Goal: Navigation & Orientation: Find specific page/section

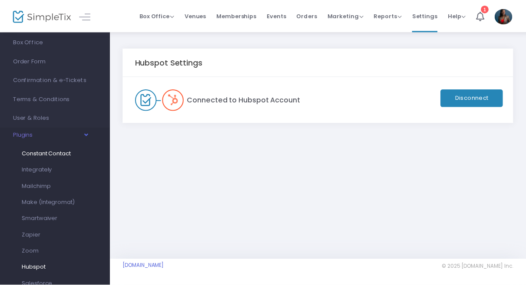
scroll to position [56, 0]
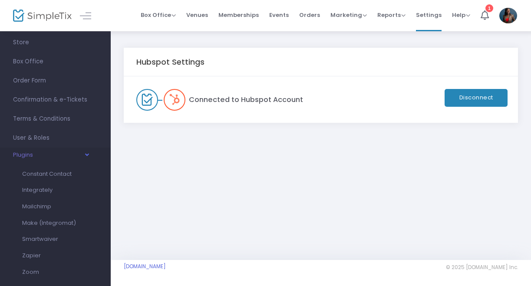
click at [89, 154] on icon "button" at bounding box center [86, 154] width 6 height 3
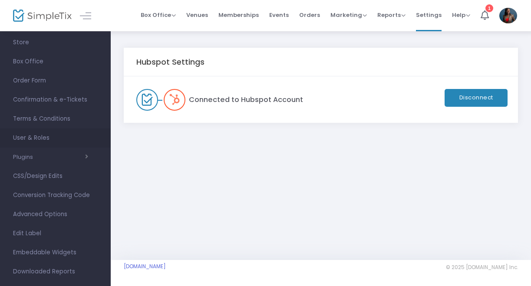
click at [48, 139] on span "User & Roles" at bounding box center [55, 137] width 85 height 11
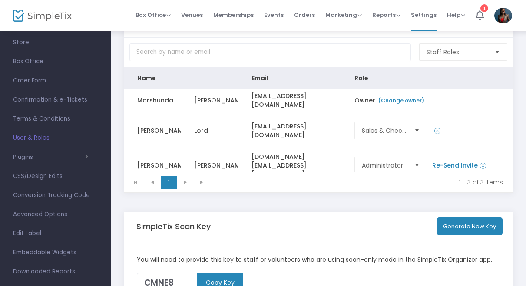
scroll to position [99, 0]
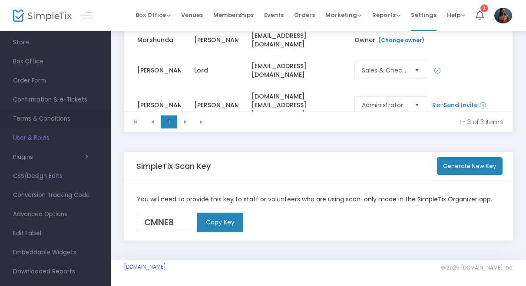
click at [53, 121] on span "Terms & Conditions" at bounding box center [55, 118] width 85 height 11
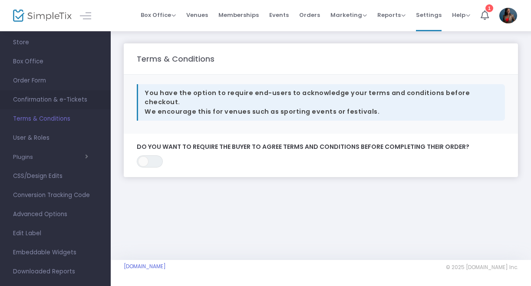
click at [57, 100] on span "Confirmation & e-Tickets" at bounding box center [55, 99] width 85 height 11
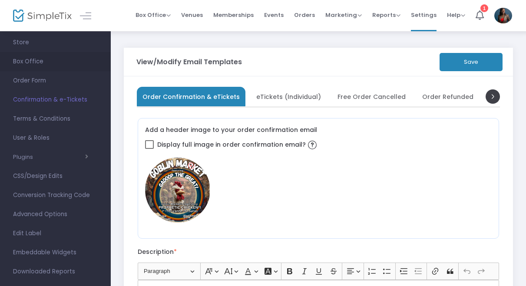
click at [36, 63] on span "Box Office" at bounding box center [55, 61] width 85 height 11
